Goal: Task Accomplishment & Management: Manage account settings

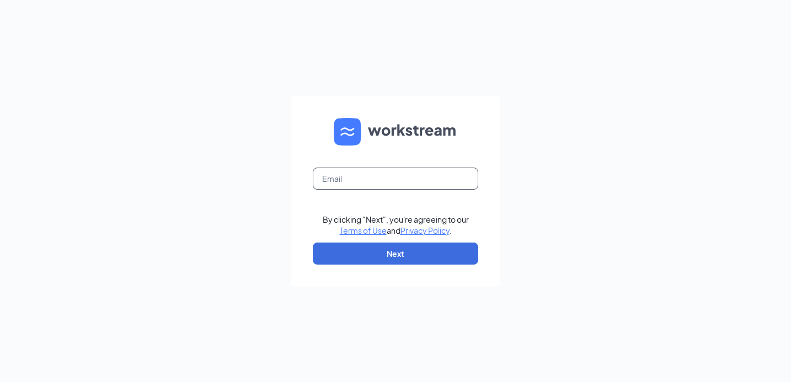
click at [396, 181] on input "text" at bounding box center [396, 179] width 166 height 22
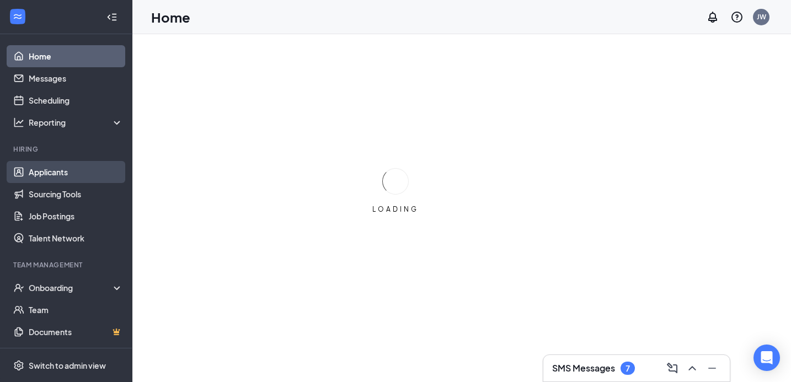
click at [59, 174] on link "Applicants" at bounding box center [76, 172] width 94 height 22
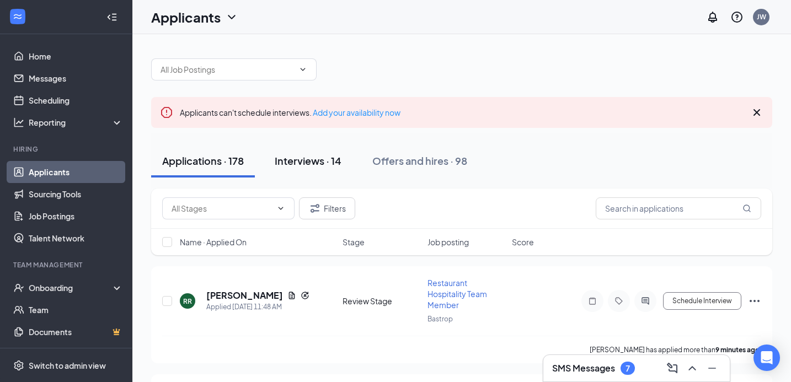
click at [329, 159] on div "Interviews · 14" at bounding box center [308, 161] width 67 height 14
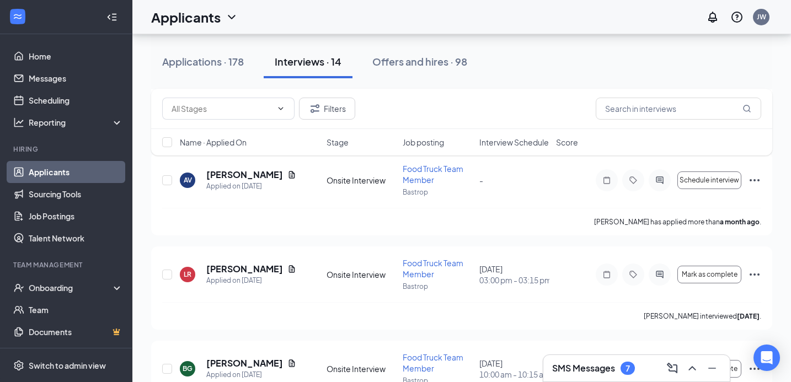
scroll to position [698, 0]
click at [246, 265] on h5 "Leslee Ramirez" at bounding box center [244, 268] width 77 height 12
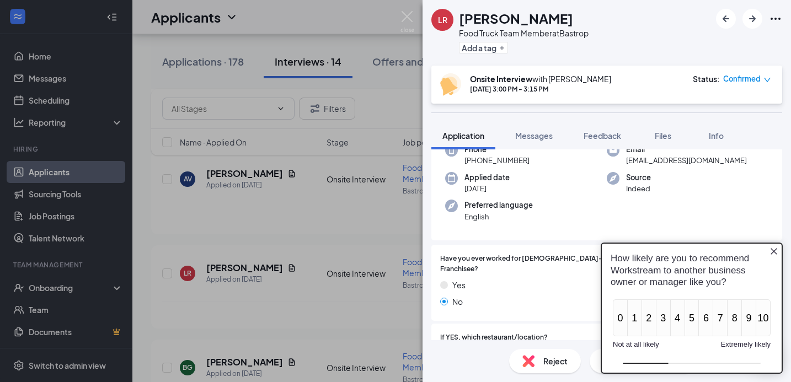
scroll to position [96, 0]
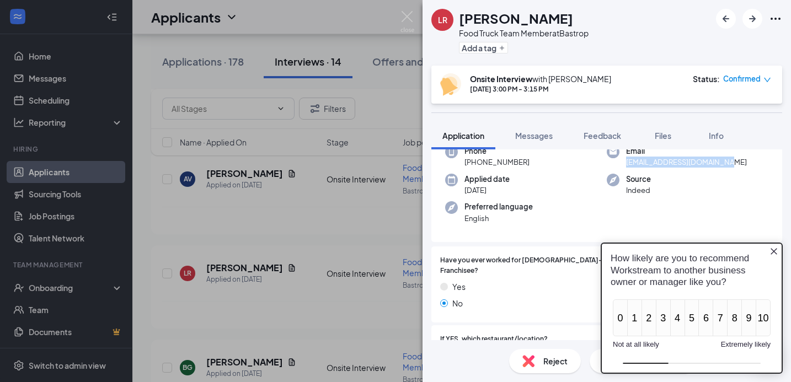
drag, startPoint x: 731, startPoint y: 162, endPoint x: 627, endPoint y: 165, distance: 104.3
click at [627, 165] on div "Email ramirezleslee12@gmail.com" at bounding box center [688, 157] width 162 height 23
copy span "ramirezleslee12@gmail.com"
click at [776, 250] on icon "Close button" at bounding box center [774, 251] width 9 height 9
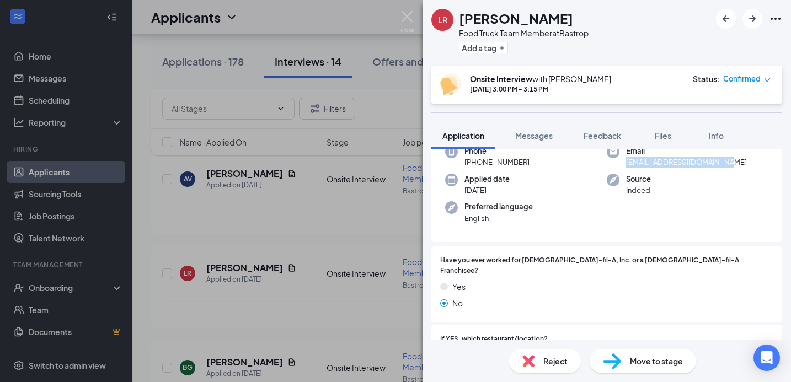
click at [652, 357] on span "Move to stage" at bounding box center [656, 361] width 53 height 12
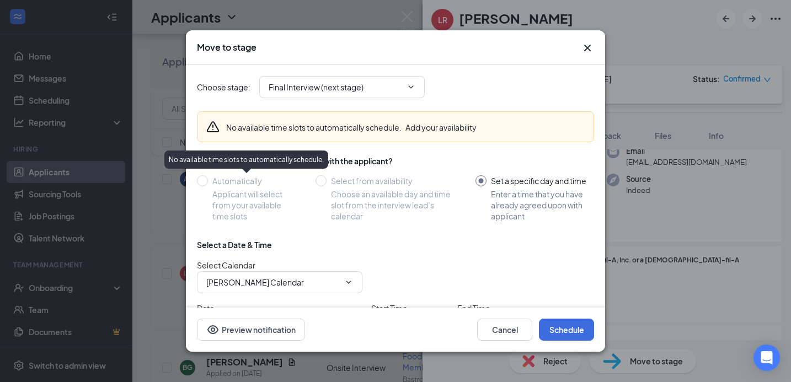
click at [294, 161] on div "No available time slots to automatically schedule." at bounding box center [246, 160] width 164 height 18
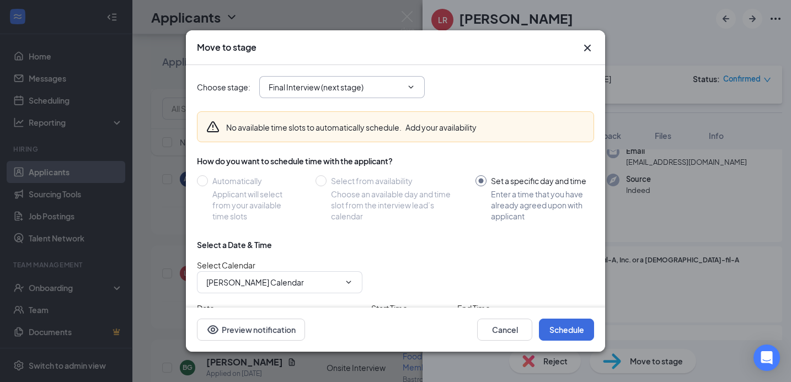
click at [311, 90] on input "Final Interview (next stage)" at bounding box center [336, 87] width 134 height 12
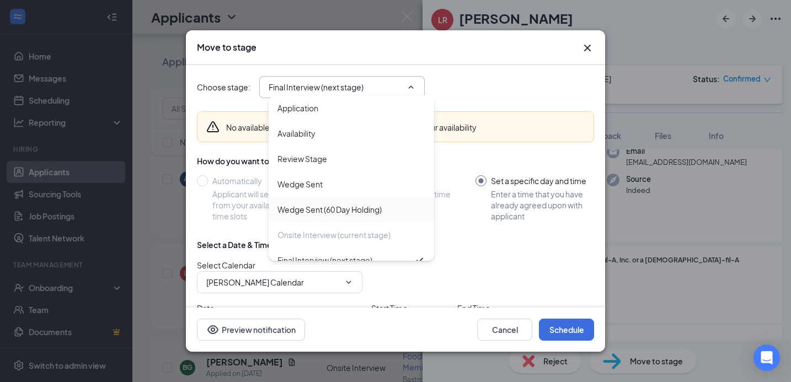
scroll to position [38, 0]
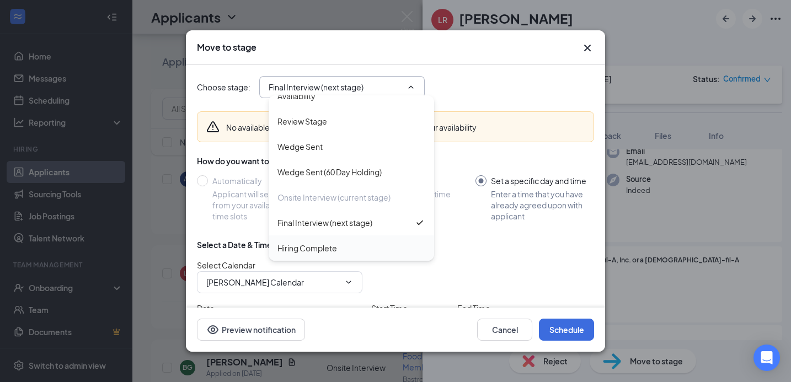
click at [309, 252] on div "Hiring Complete" at bounding box center [308, 248] width 60 height 12
type input "Hiring Complete"
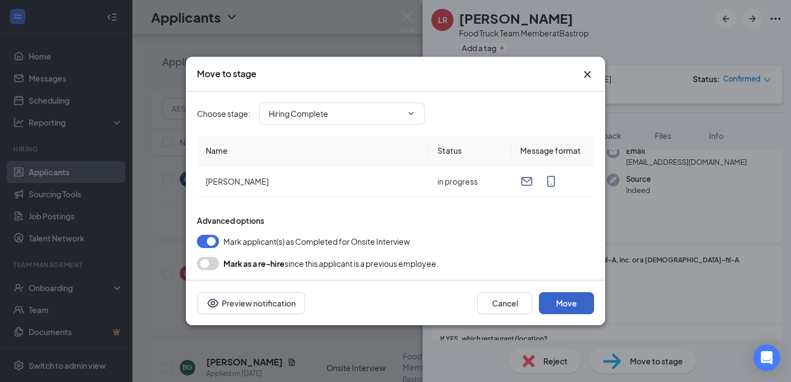
click at [558, 303] on button "Move" at bounding box center [566, 303] width 55 height 22
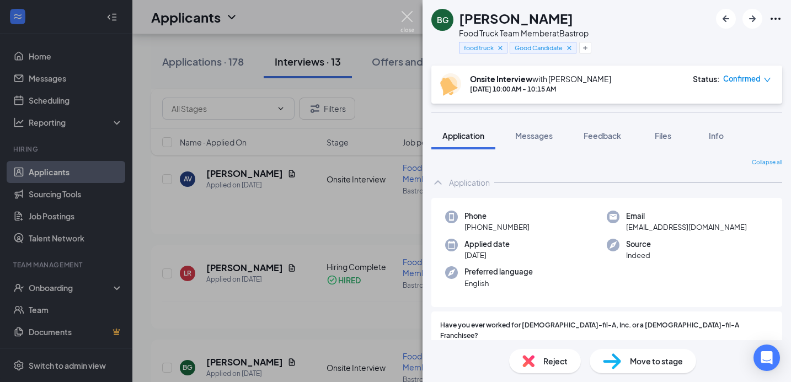
click at [408, 15] on img at bounding box center [408, 22] width 14 height 22
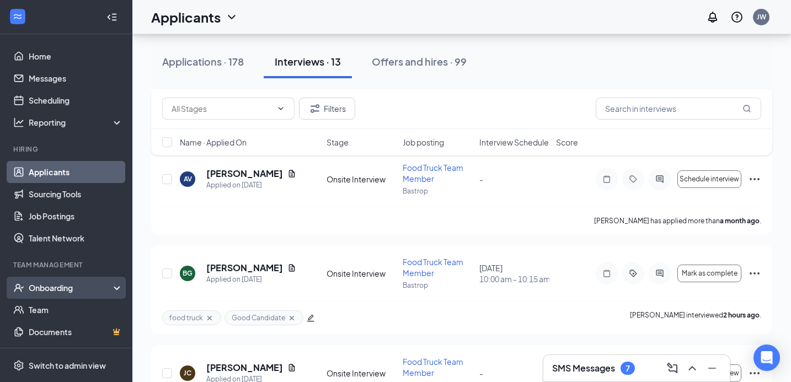
click at [42, 281] on div "Onboarding" at bounding box center [66, 288] width 132 height 22
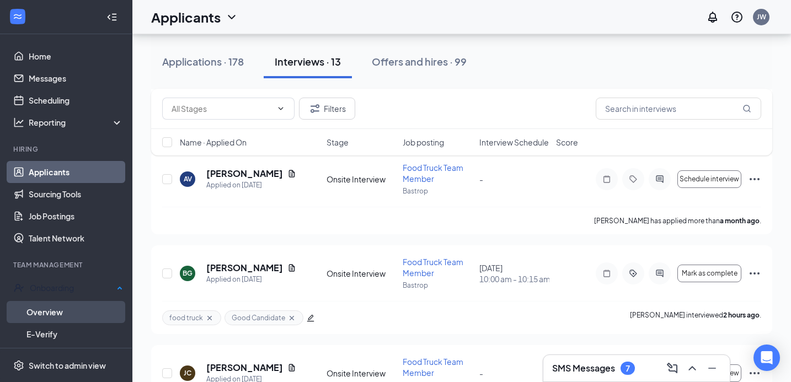
click at [49, 307] on link "Overview" at bounding box center [74, 312] width 97 height 22
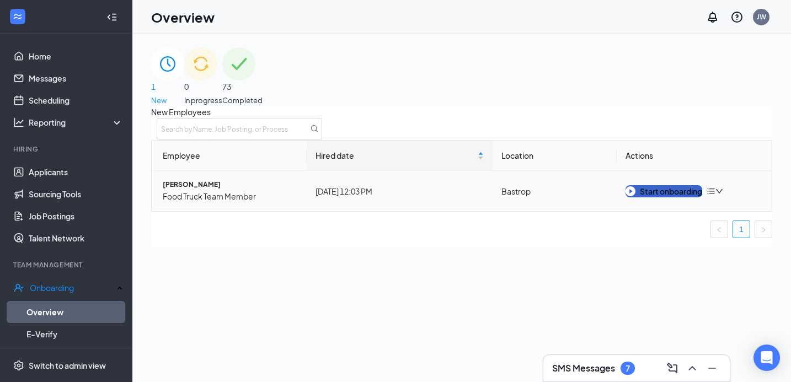
click at [689, 198] on div "Start onboarding" at bounding box center [664, 191] width 77 height 12
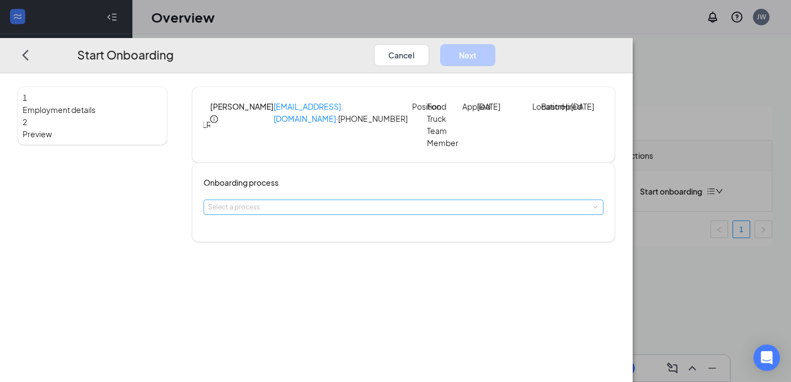
click at [396, 213] on div "Select a process" at bounding box center [401, 207] width 386 height 11
click at [387, 244] on li "Team Member Onboarding" at bounding box center [359, 246] width 181 height 18
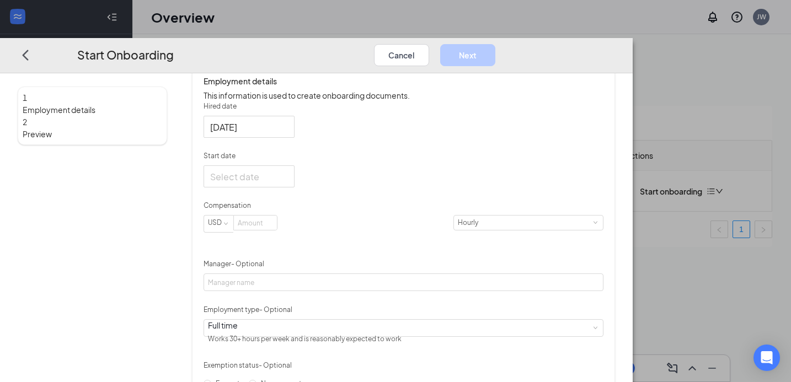
scroll to position [182, 0]
click at [288, 183] on div at bounding box center [249, 176] width 78 height 14
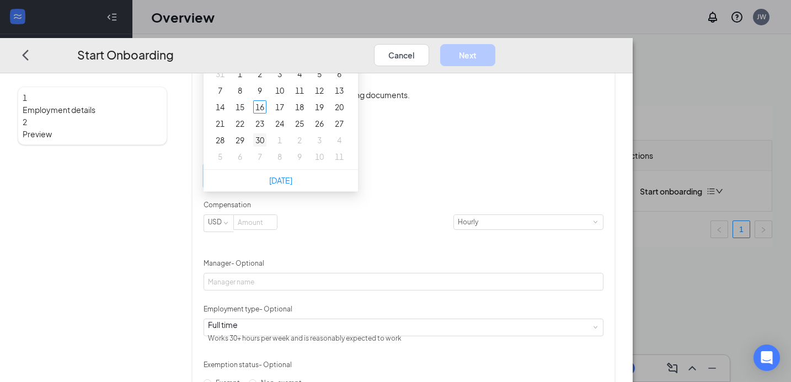
type input "Sep 30, 2025"
click at [266, 147] on div "30" at bounding box center [259, 140] width 13 height 13
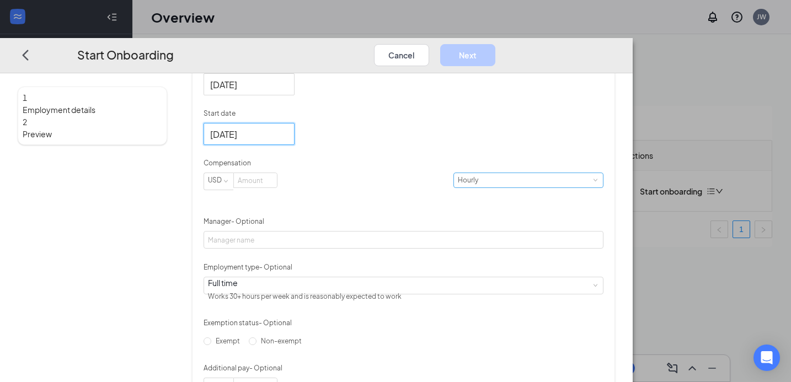
scroll to position [230, 0]
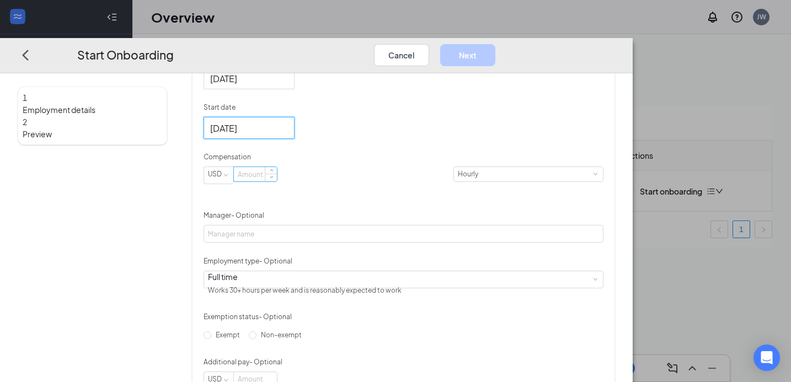
click at [277, 182] on input at bounding box center [255, 175] width 43 height 14
type input "16"
click at [495, 261] on div "Hired date Sep 16, 2025 Start date Sep 30, 2025 Sep 2025 Su Mo Tu We Th Fr Sa 3…" at bounding box center [404, 221] width 400 height 337
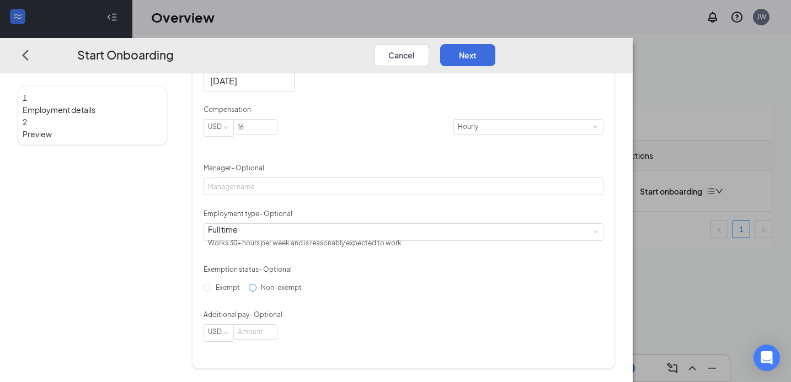
click at [275, 297] on label "Non-exempt" at bounding box center [277, 288] width 57 height 18
click at [257, 292] on input "Non-exempt" at bounding box center [253, 288] width 8 height 8
radio input "true"
click at [495, 44] on button "Next" at bounding box center [467, 55] width 55 height 22
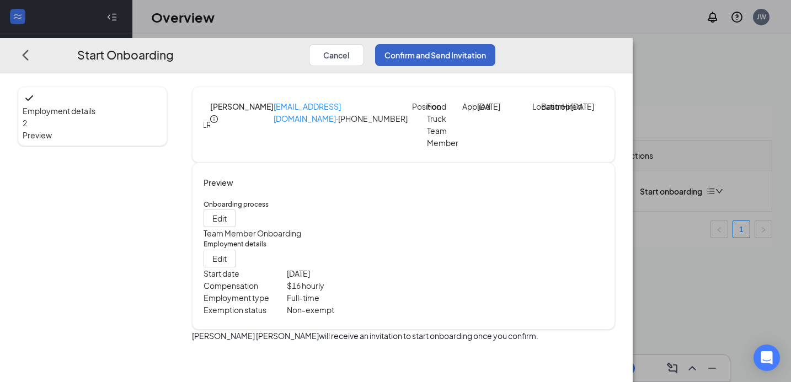
click at [495, 44] on button "Confirm and Send Invitation" at bounding box center [435, 55] width 120 height 22
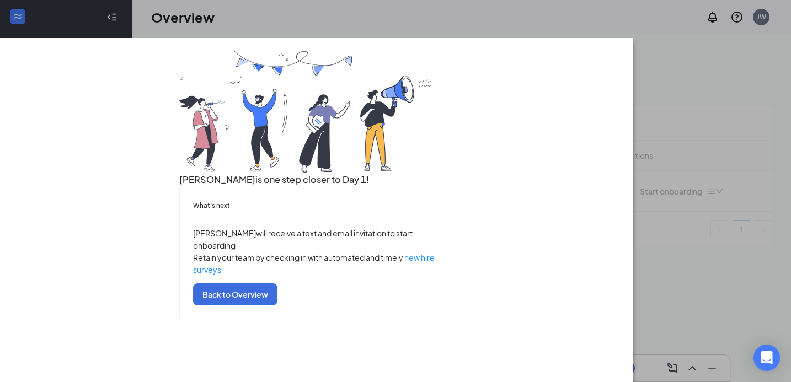
scroll to position [56, 0]
click at [278, 306] on button "Back to Overview" at bounding box center [235, 295] width 84 height 22
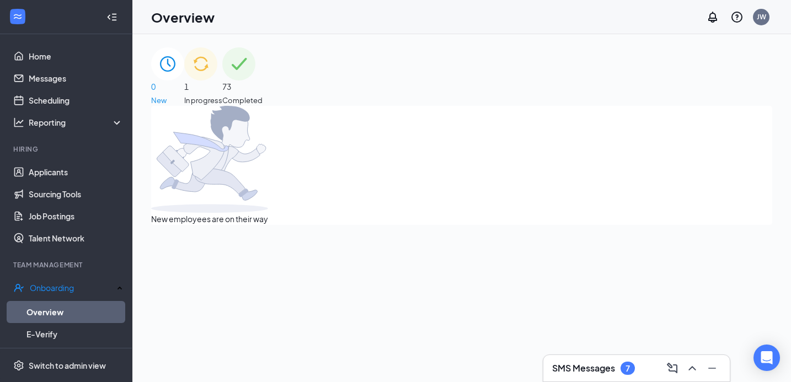
click at [222, 83] on span "1" at bounding box center [203, 87] width 38 height 12
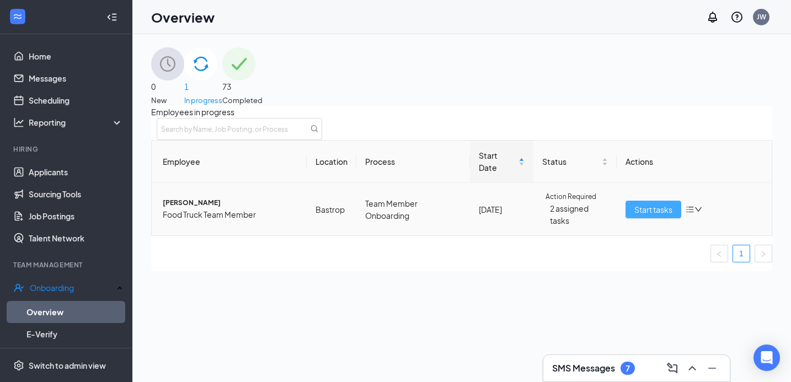
click at [638, 216] on span "Start tasks" at bounding box center [653, 210] width 38 height 12
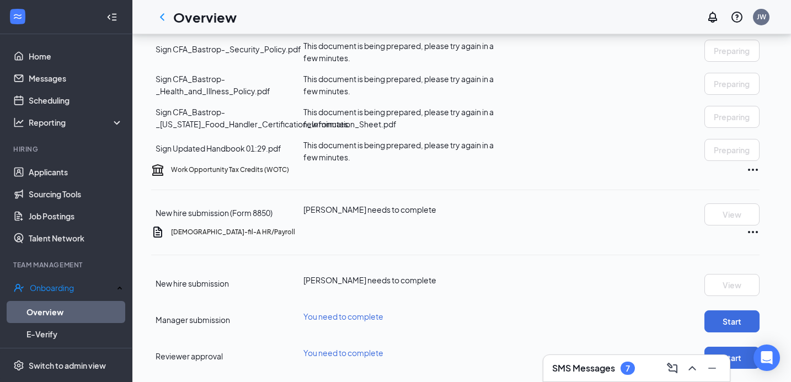
scroll to position [657, 0]
click at [735, 311] on button "Start" at bounding box center [732, 322] width 55 height 22
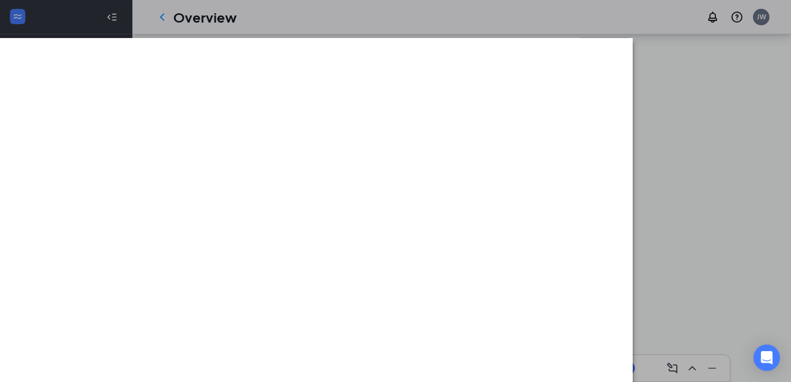
scroll to position [654, 0]
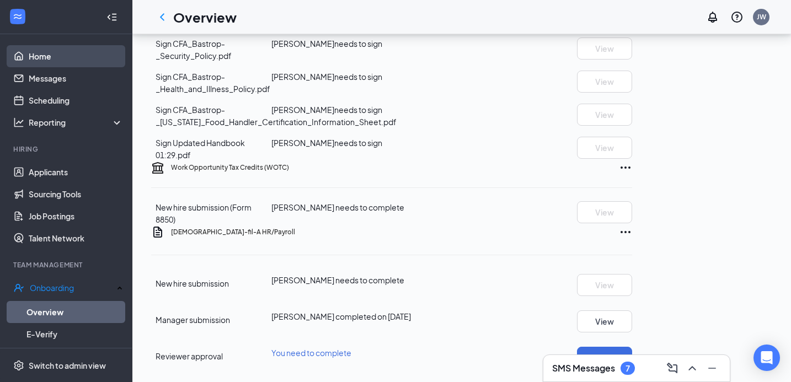
click at [41, 54] on link "Home" at bounding box center [76, 56] width 94 height 22
